Goal: Task Accomplishment & Management: Manage account settings

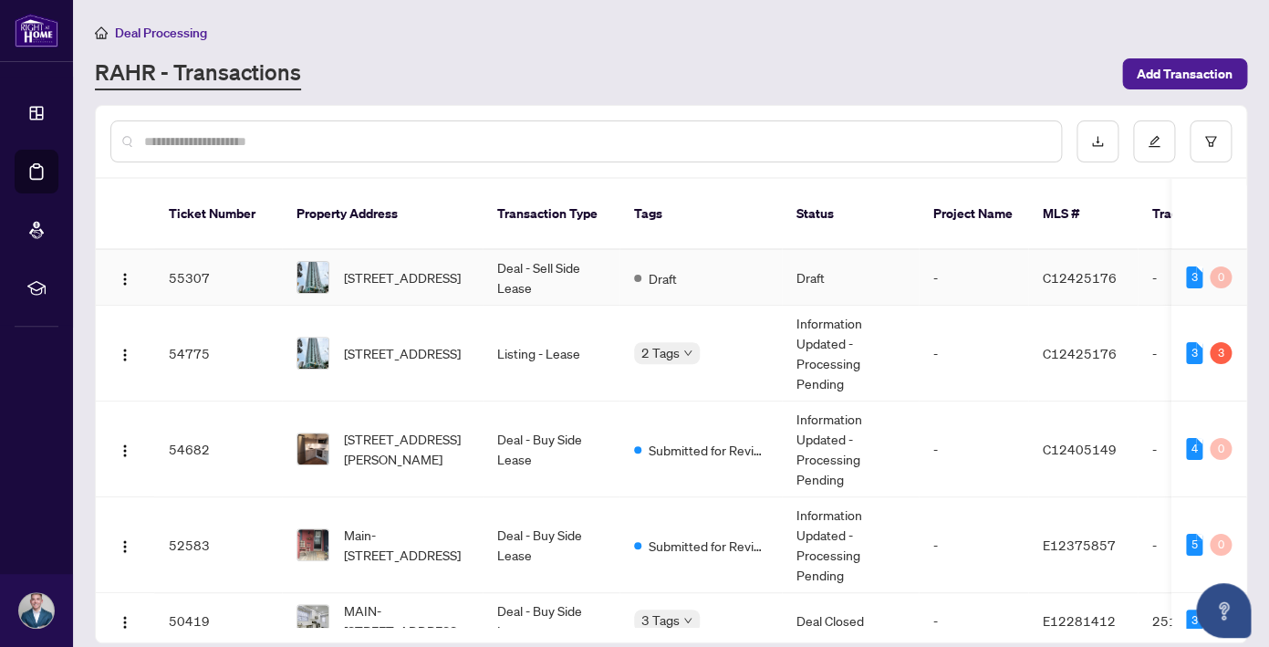
click at [562, 252] on td "Deal - Sell Side Lease" at bounding box center [551, 278] width 137 height 56
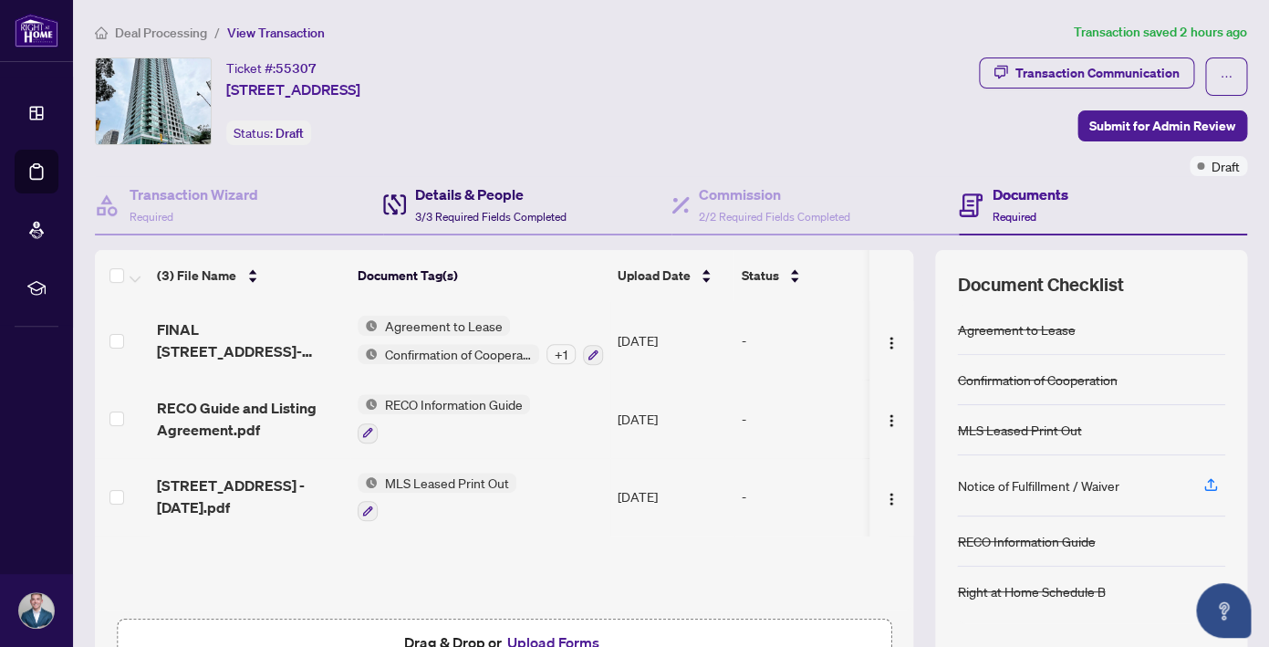
click at [473, 202] on h4 "Details & People" at bounding box center [490, 194] width 151 height 22
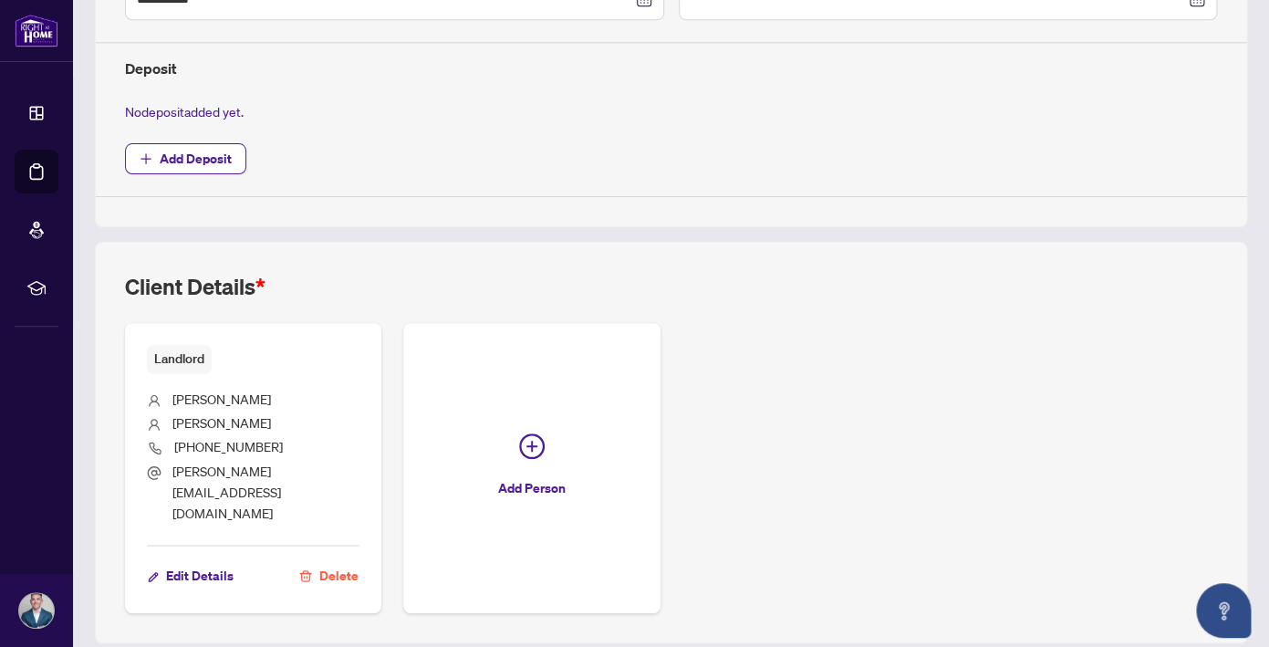
scroll to position [634, 0]
click at [390, 414] on div "Landlord [PERSON_NAME] [PHONE_NUMBER] [PERSON_NAME][EMAIL_ADDRESS][DOMAIN_NAME]…" at bounding box center [671, 466] width 1092 height 290
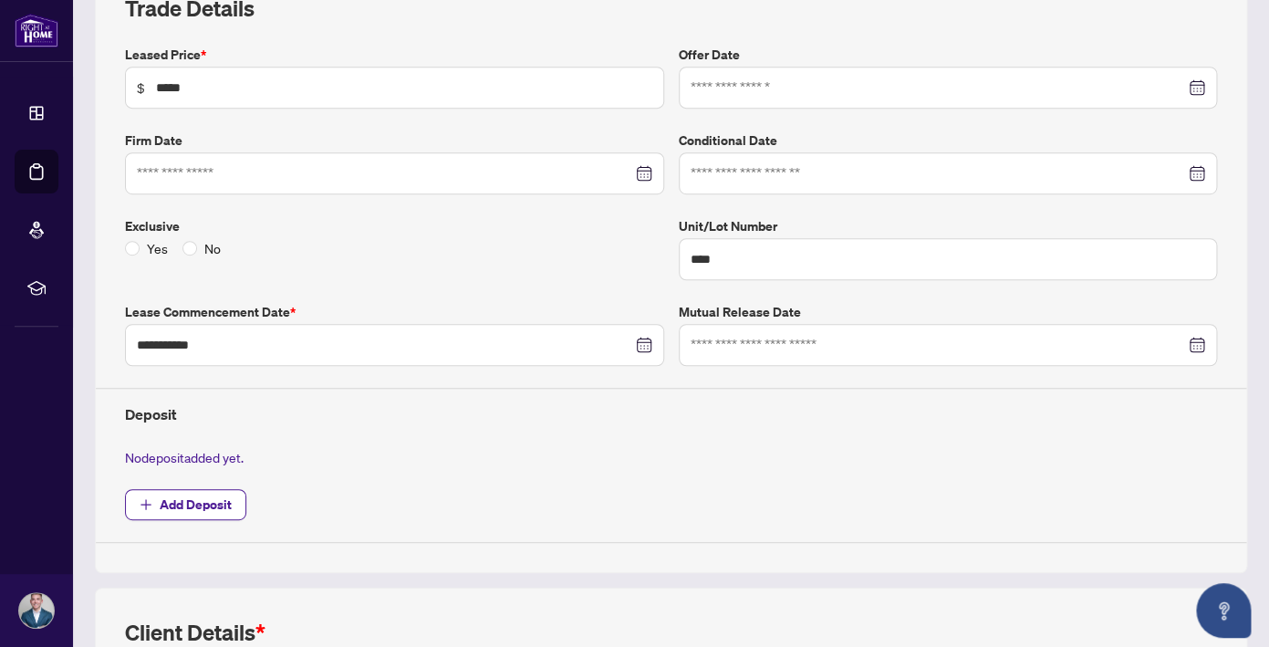
scroll to position [0, 0]
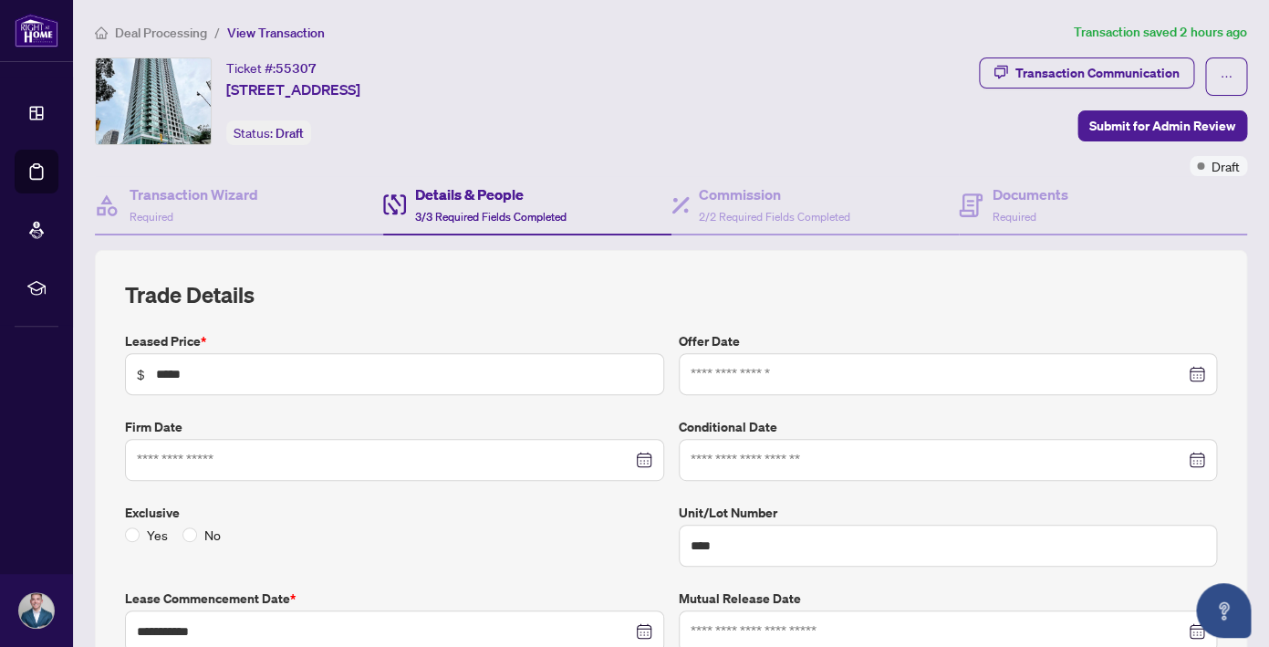
click at [173, 30] on span "Deal Processing" at bounding box center [161, 33] width 92 height 16
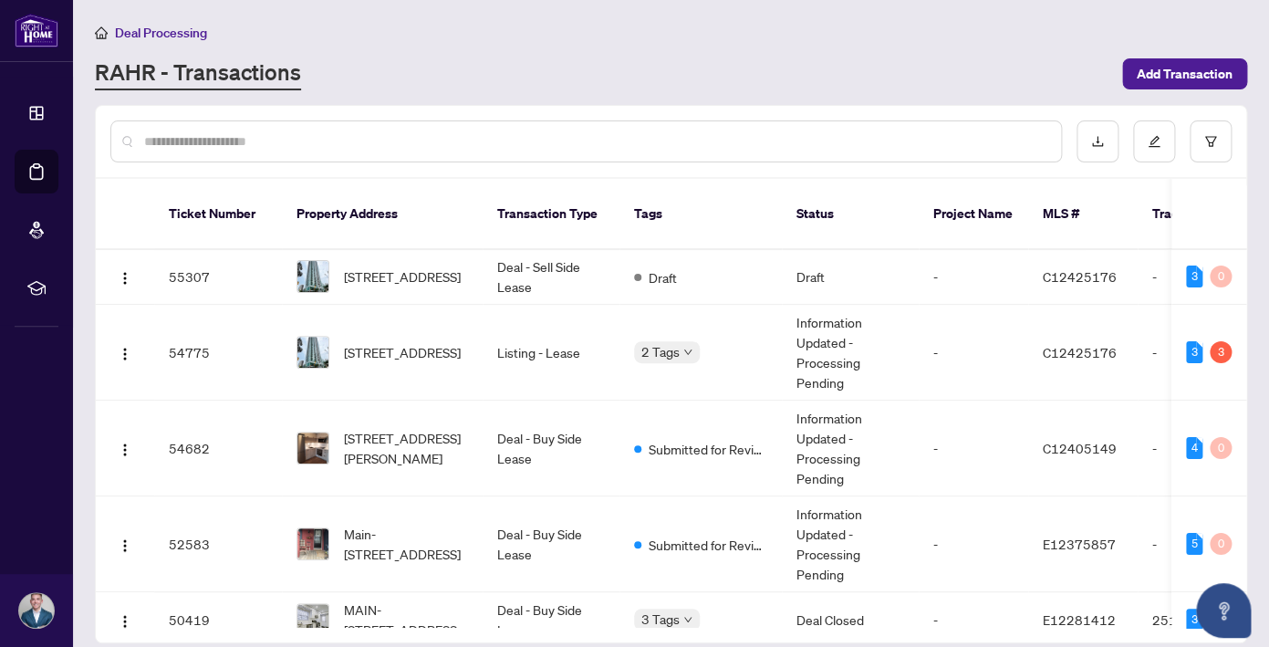
click at [468, 74] on div "RAHR - Transactions" at bounding box center [603, 73] width 1016 height 33
